Goal: Task Accomplishment & Management: Use online tool/utility

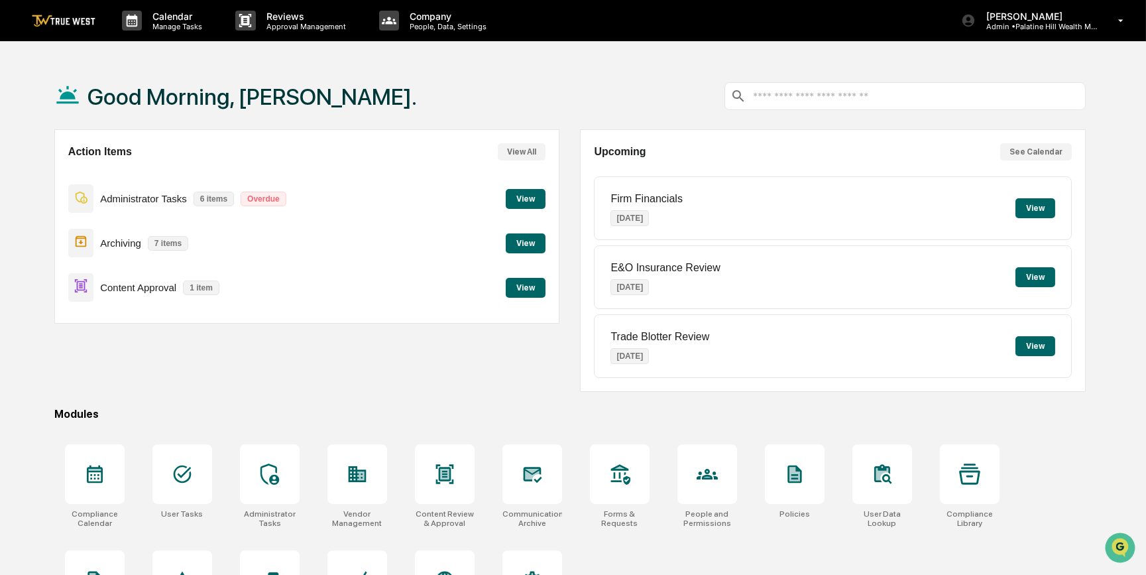
click at [518, 285] on button "View" at bounding box center [526, 288] width 40 height 20
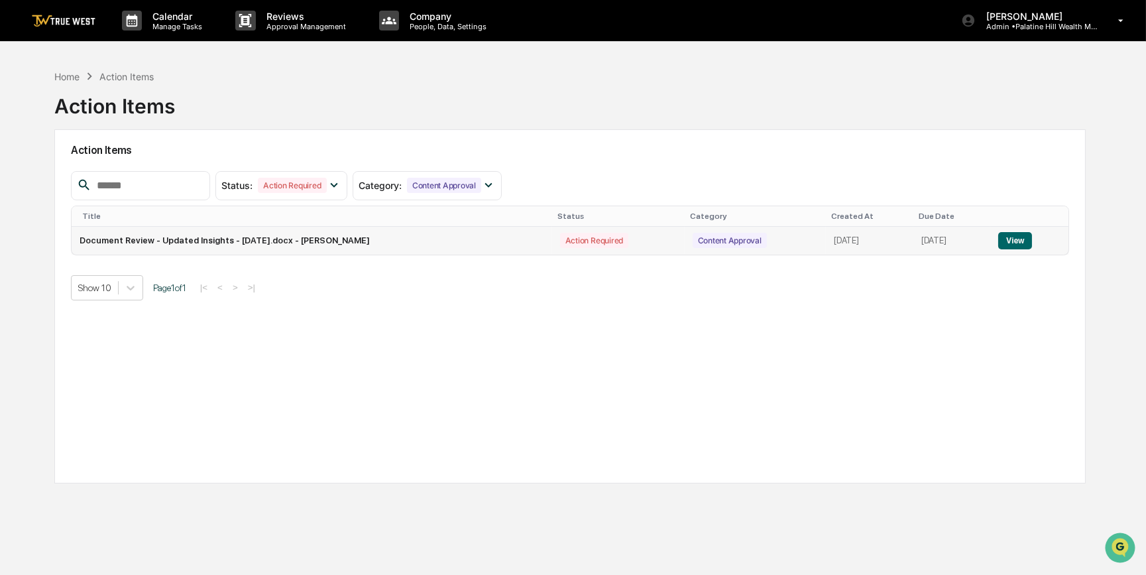
click at [1022, 240] on button "View" at bounding box center [1015, 240] width 34 height 17
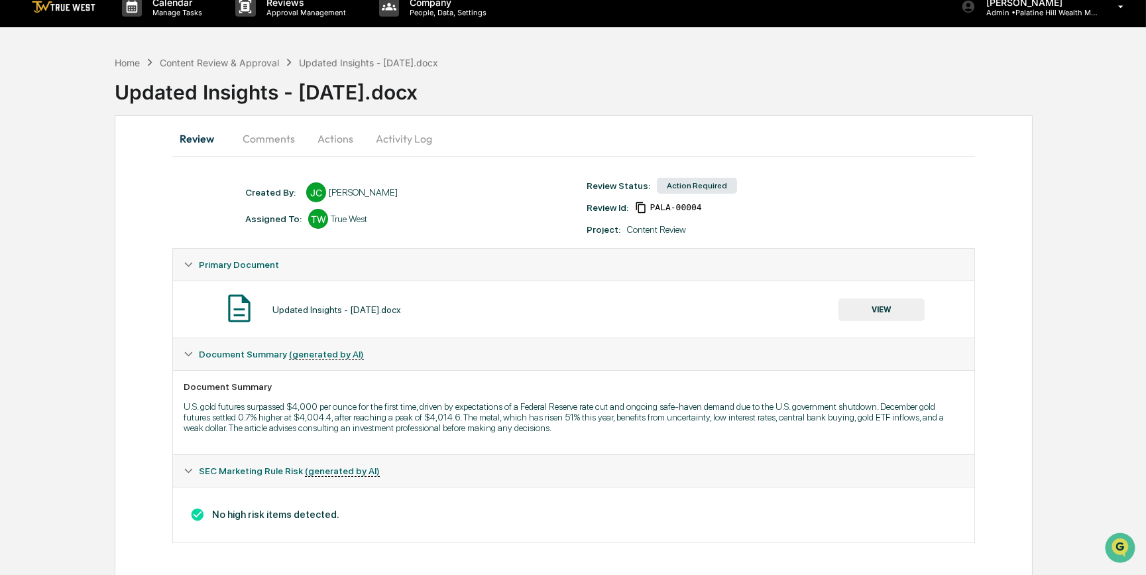
scroll to position [20, 0]
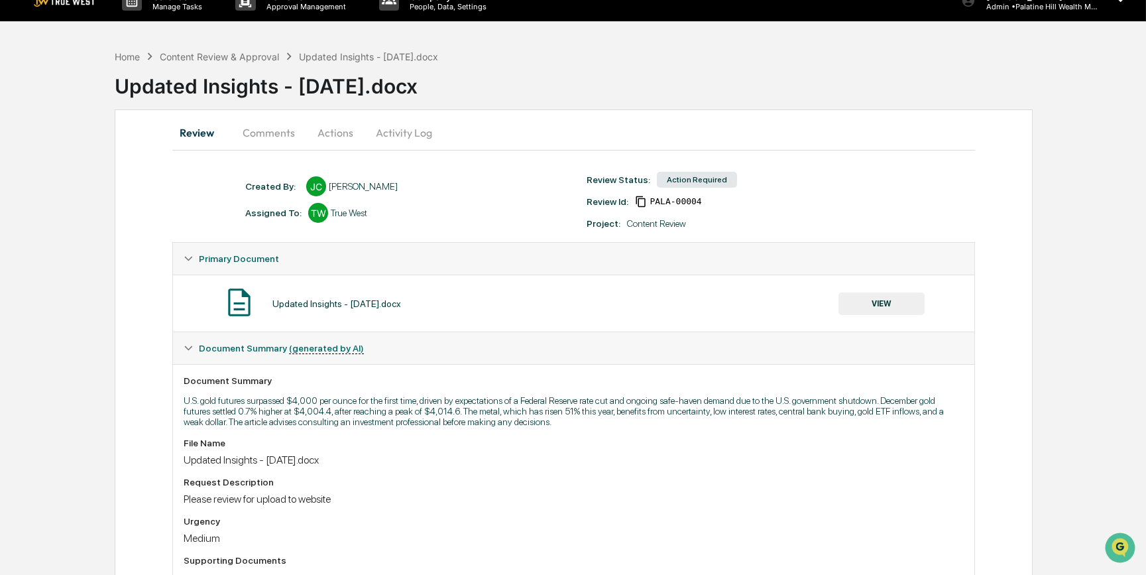
click at [882, 303] on button "VIEW" at bounding box center [882, 303] width 86 height 23
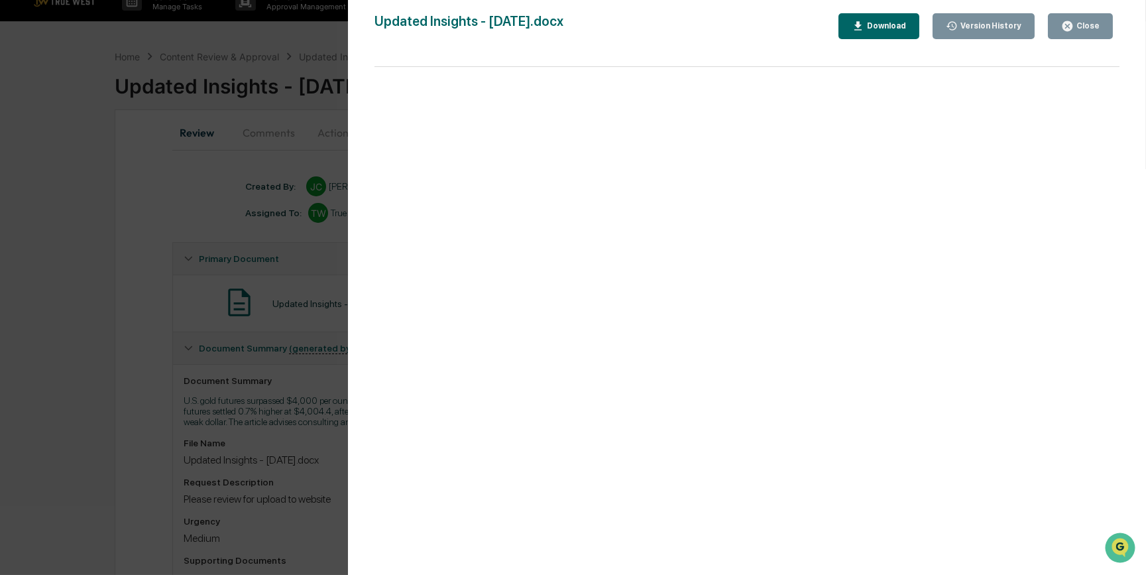
click at [291, 297] on div "Version History [DATE] 03:34 PM [PERSON_NAME] Updated Insights - [DATE].docx Cl…" at bounding box center [573, 287] width 1146 height 575
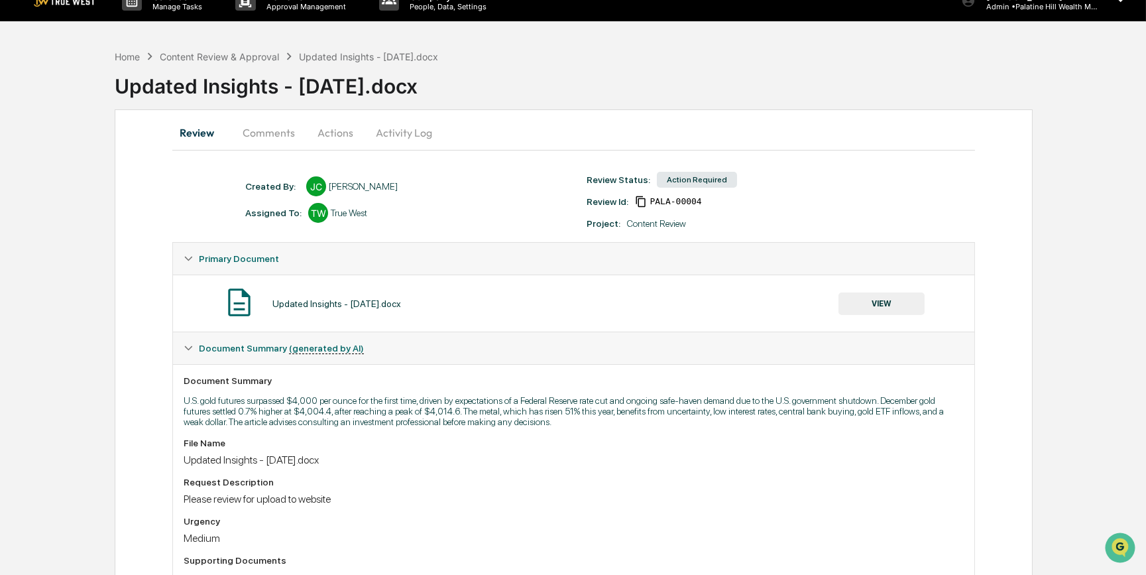
click at [327, 129] on button "Actions" at bounding box center [336, 133] width 60 height 32
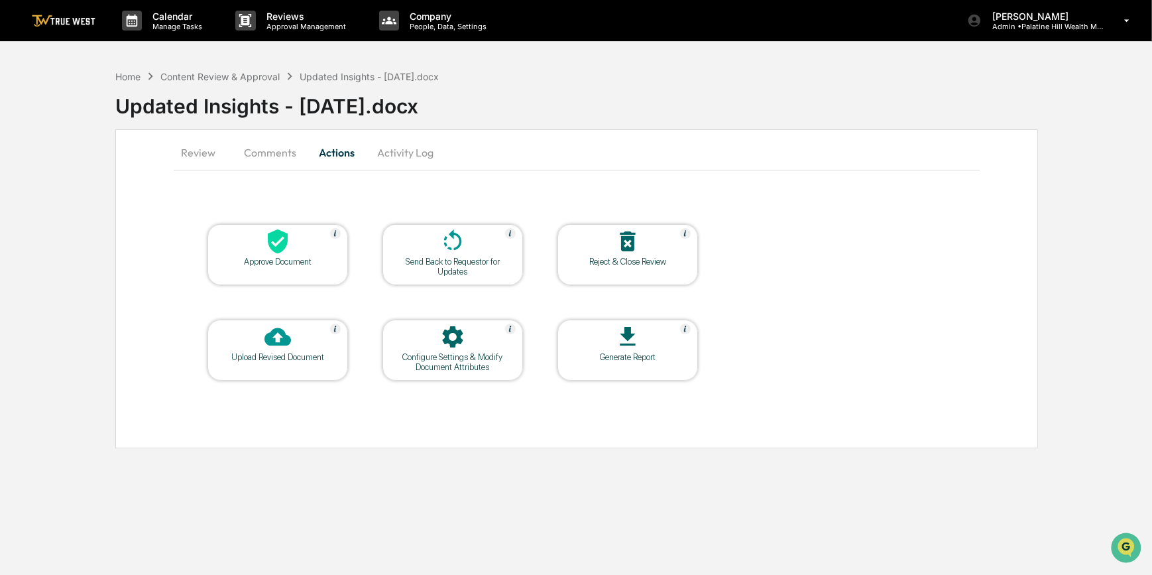
click at [291, 247] on div at bounding box center [277, 242] width 133 height 29
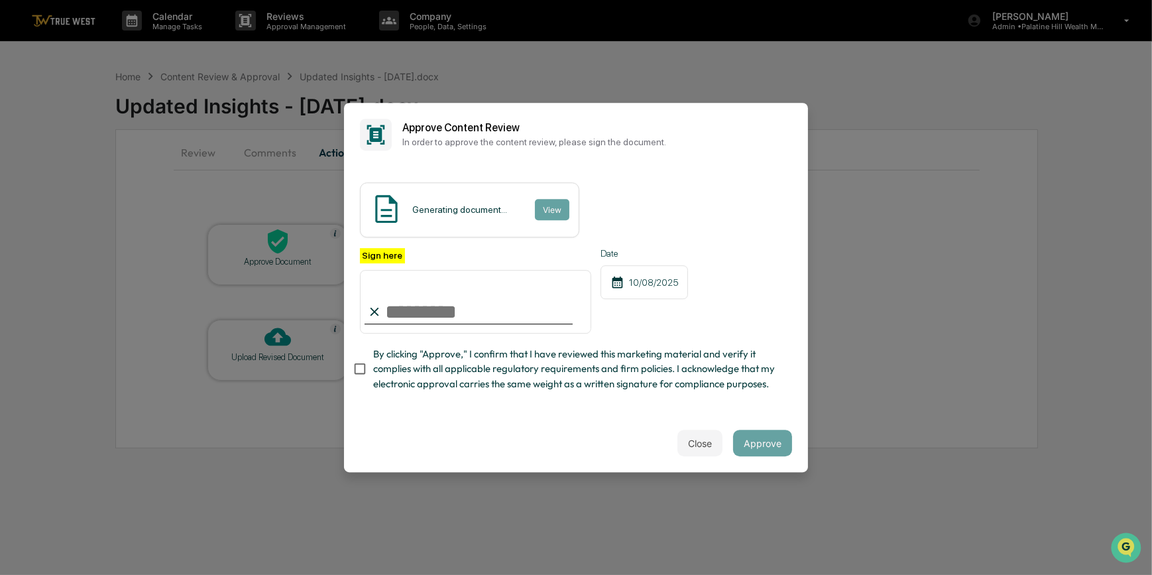
drag, startPoint x: 465, startPoint y: 294, endPoint x: 458, endPoint y: 308, distance: 15.7
click at [465, 294] on input "Sign here" at bounding box center [475, 302] width 231 height 64
type input "*********"
click at [542, 199] on button "View" at bounding box center [551, 209] width 34 height 21
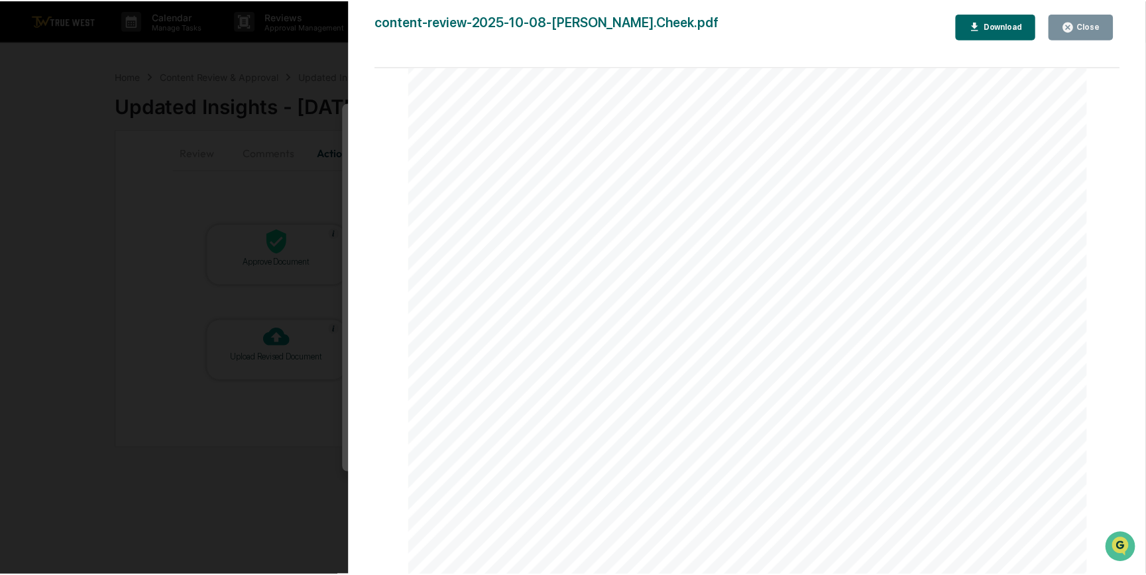
scroll to position [120, 0]
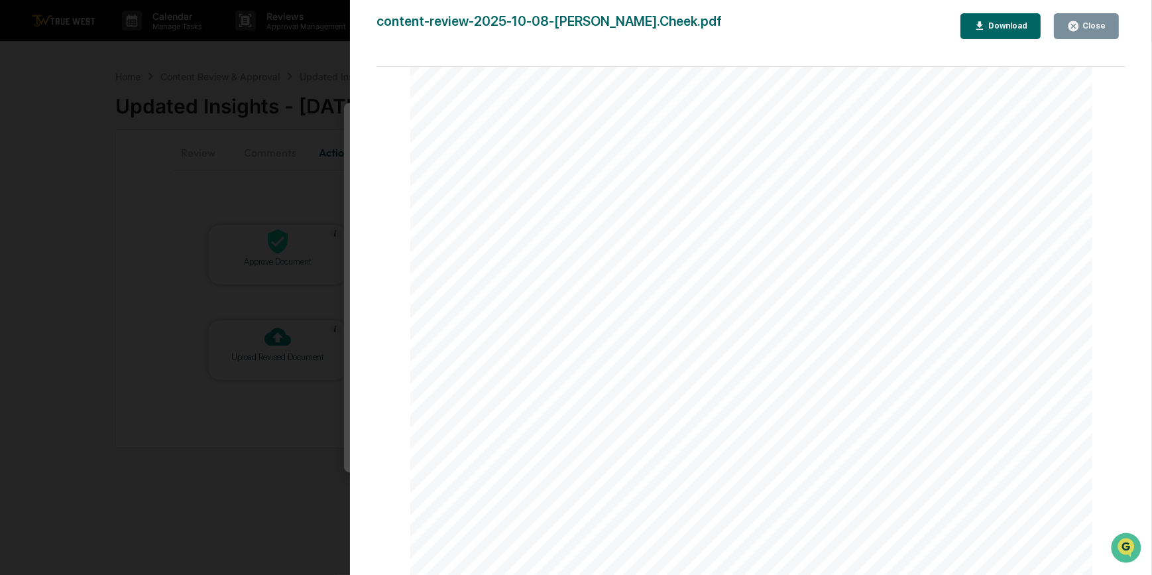
click at [331, 186] on div "Version History [DATE] 04:22 PM [PERSON_NAME] content-review-2025-10-08-[PERSON…" at bounding box center [576, 287] width 1152 height 575
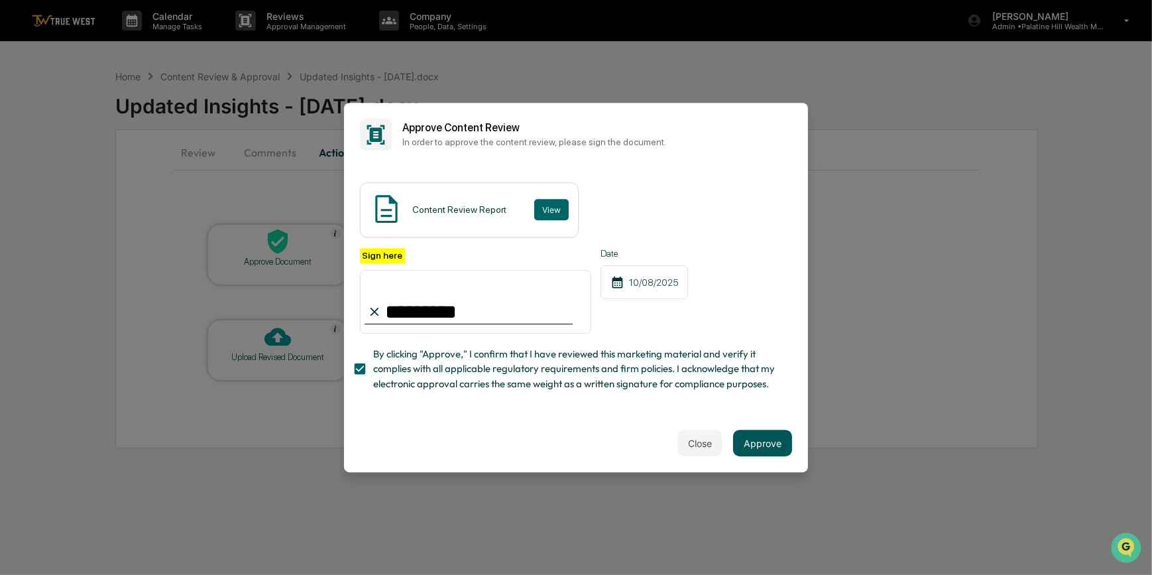
click at [754, 449] on button "Approve" at bounding box center [762, 443] width 59 height 27
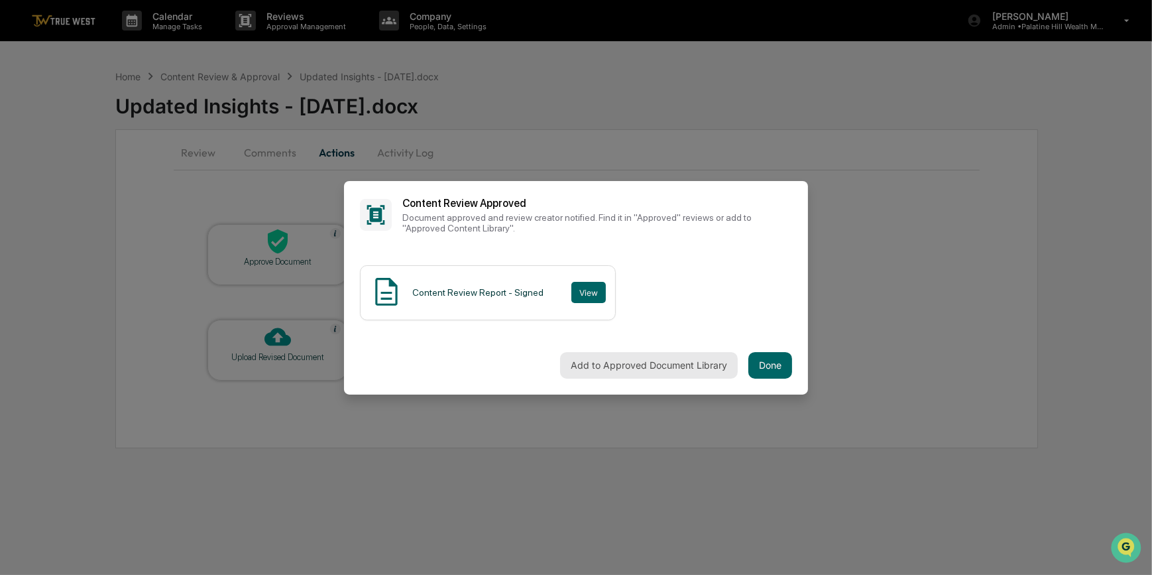
click at [622, 369] on button "Add to Approved Document Library" at bounding box center [649, 365] width 178 height 27
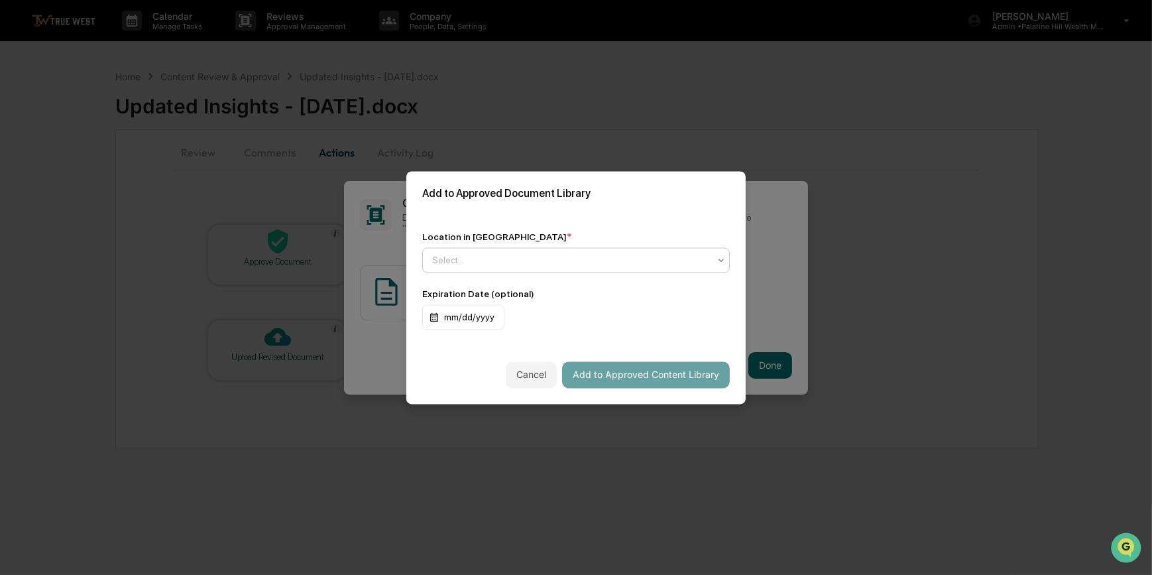
click at [455, 253] on div at bounding box center [570, 259] width 277 height 13
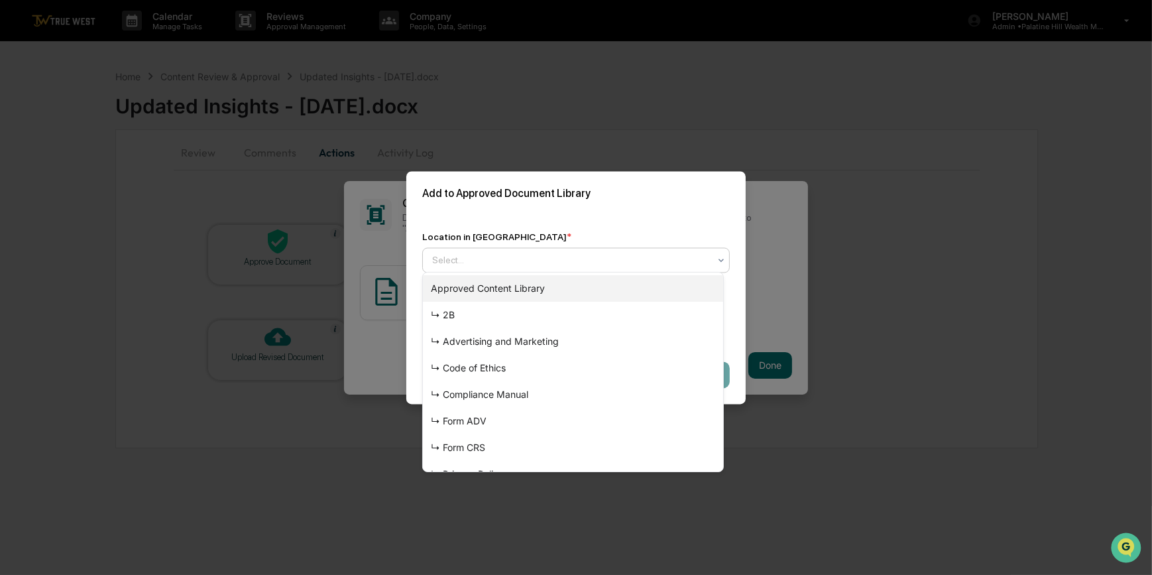
click at [484, 283] on div "Approved Content Library" at bounding box center [573, 288] width 300 height 27
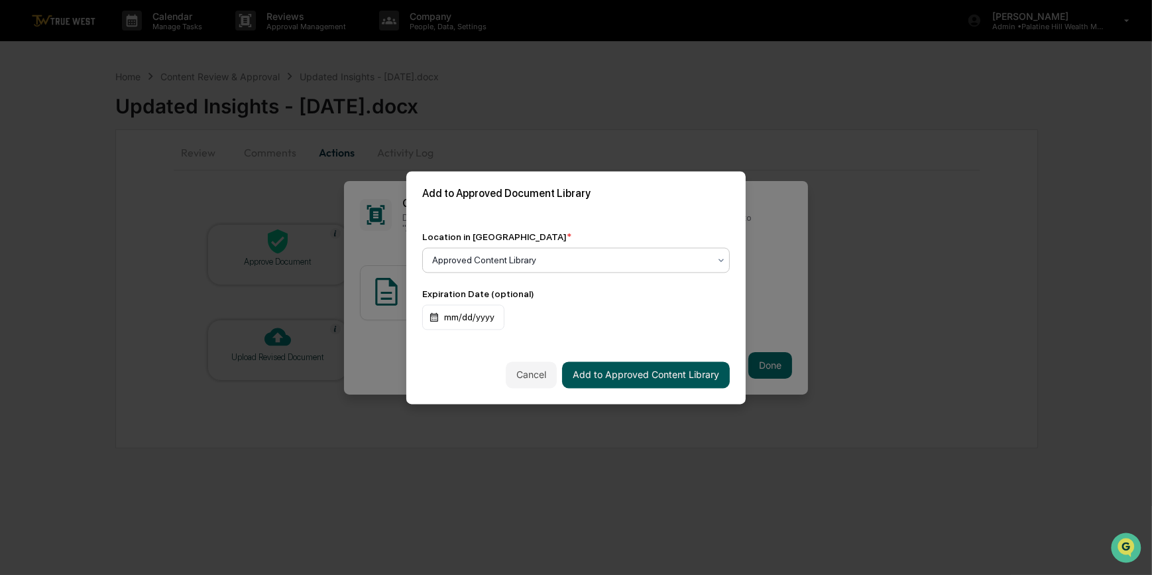
click at [613, 381] on button "Add to Approved Content Library" at bounding box center [646, 374] width 168 height 27
